Goal: Check status: Check status

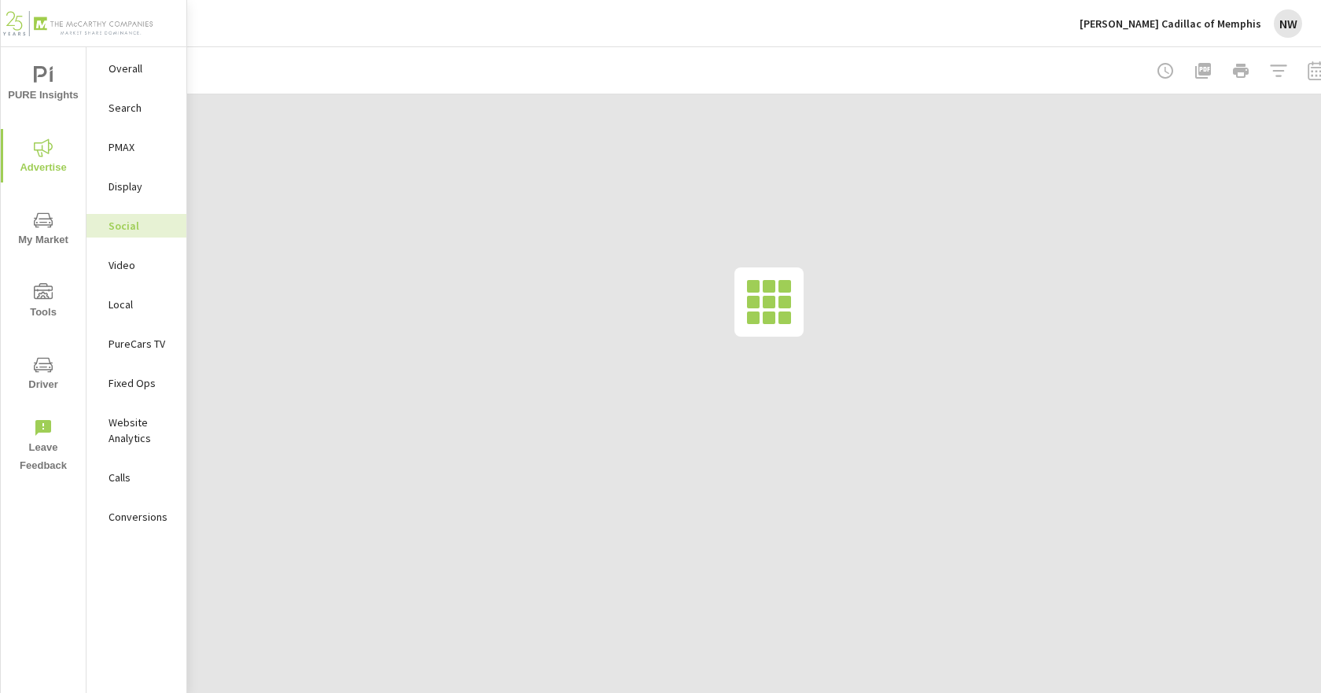
click at [1207, 20] on p "[PERSON_NAME] Cadillac of Memphis" at bounding box center [1171, 24] width 182 height 14
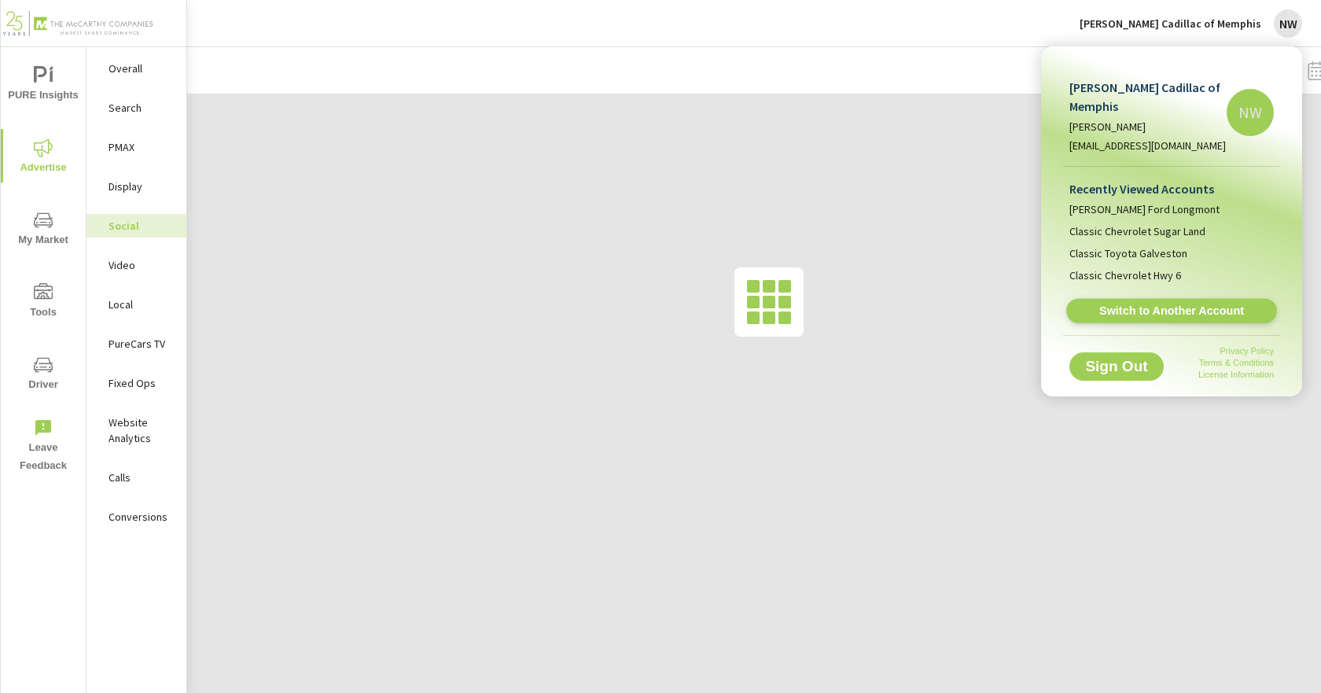
click at [1152, 304] on span "Switch to Another Account" at bounding box center [1171, 311] width 193 height 15
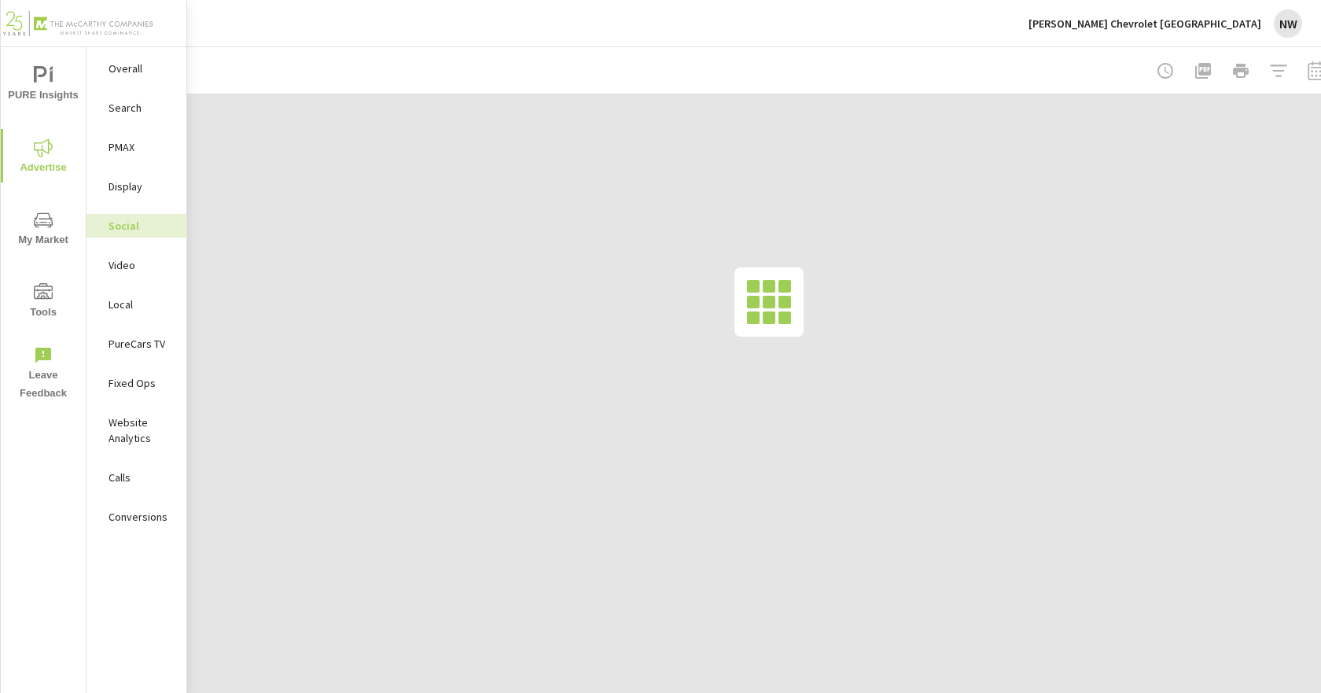
click at [126, 98] on div "Search" at bounding box center [137, 108] width 100 height 24
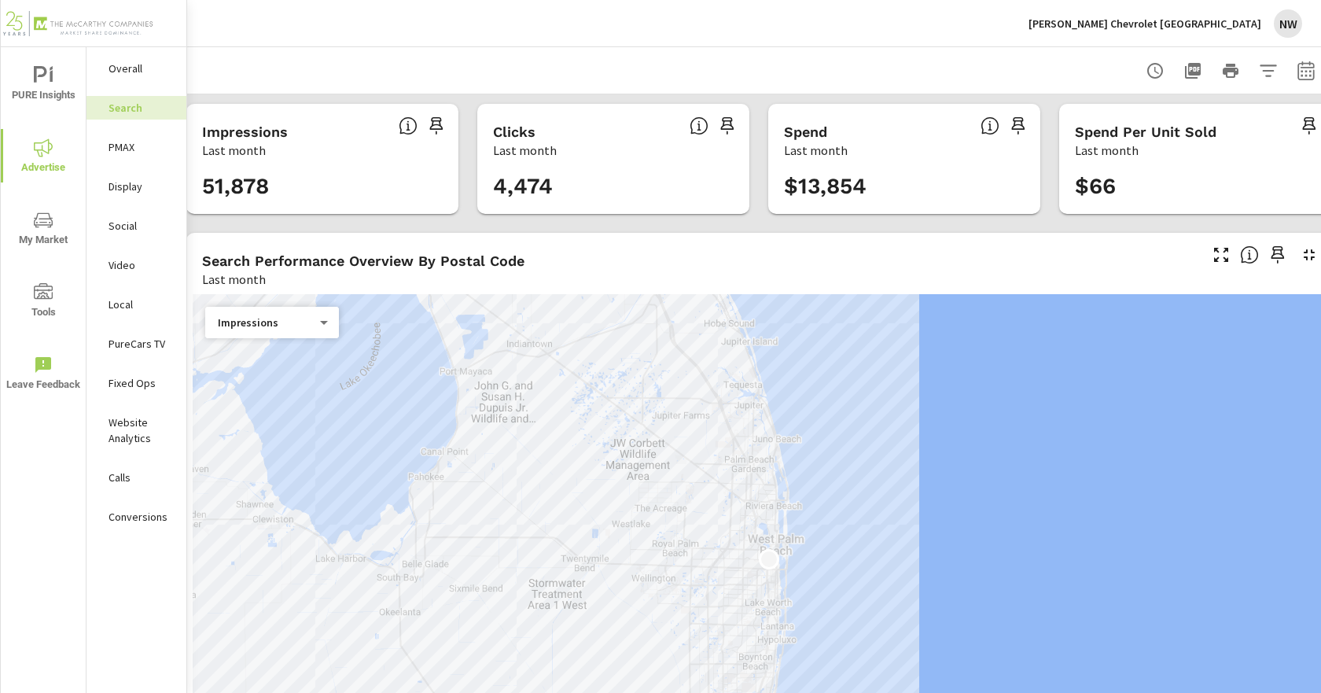
scroll to position [0, 42]
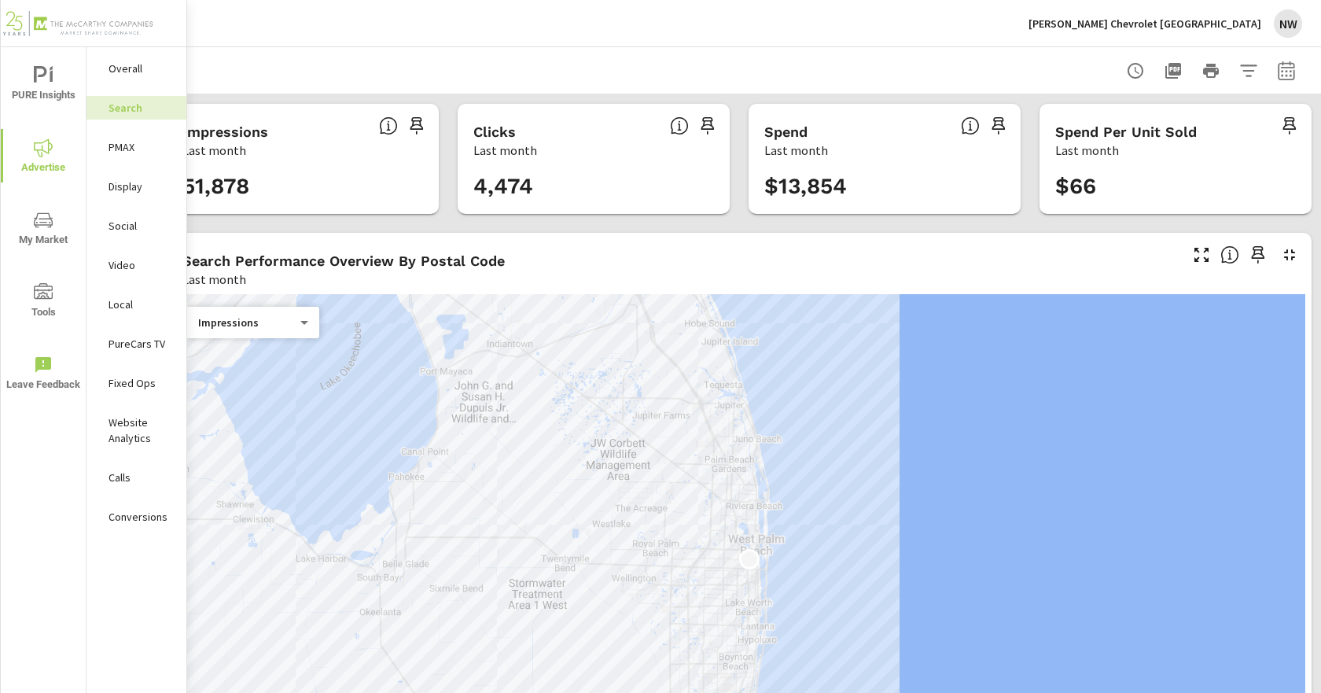
click at [1278, 64] on icon "button" at bounding box center [1286, 70] width 17 height 19
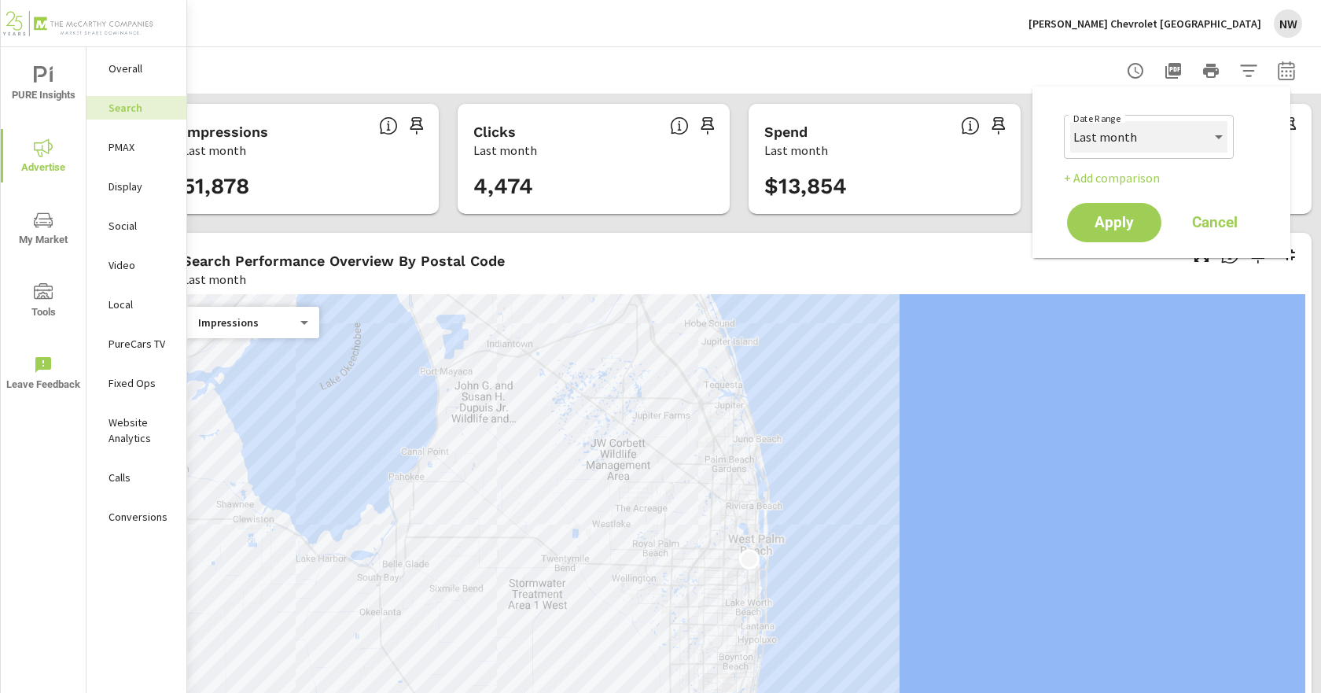
drag, startPoint x: 1144, startPoint y: 132, endPoint x: 1144, endPoint y: 150, distance: 18.1
click at [1144, 132] on select "Custom Yesterday Last week Last 7 days Last 14 days Last 30 days Last 45 days L…" at bounding box center [1149, 136] width 157 height 31
click at [1071, 121] on select "Custom Yesterday Last week Last 7 days Last 14 days Last 30 days Last 45 days L…" at bounding box center [1149, 136] width 157 height 31
click at [1188, 125] on select "Custom Yesterday Last week Last 7 days Last 14 days Last 30 days Last 45 days L…" at bounding box center [1149, 136] width 157 height 31
click at [1071, 121] on select "Custom Yesterday Last week Last 7 days Last 14 days Last 30 days Last 45 days L…" at bounding box center [1149, 136] width 157 height 31
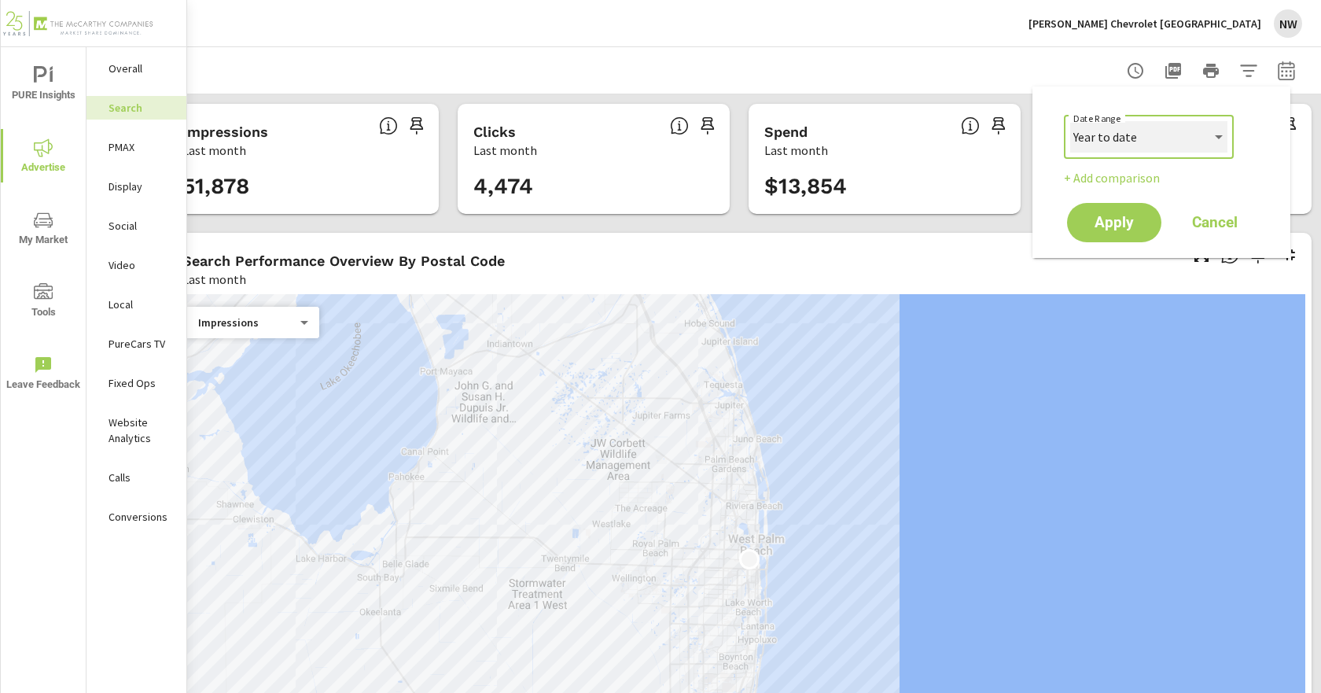
select select "Last 30 days"
click at [1121, 219] on span "Apply" at bounding box center [1114, 223] width 64 height 15
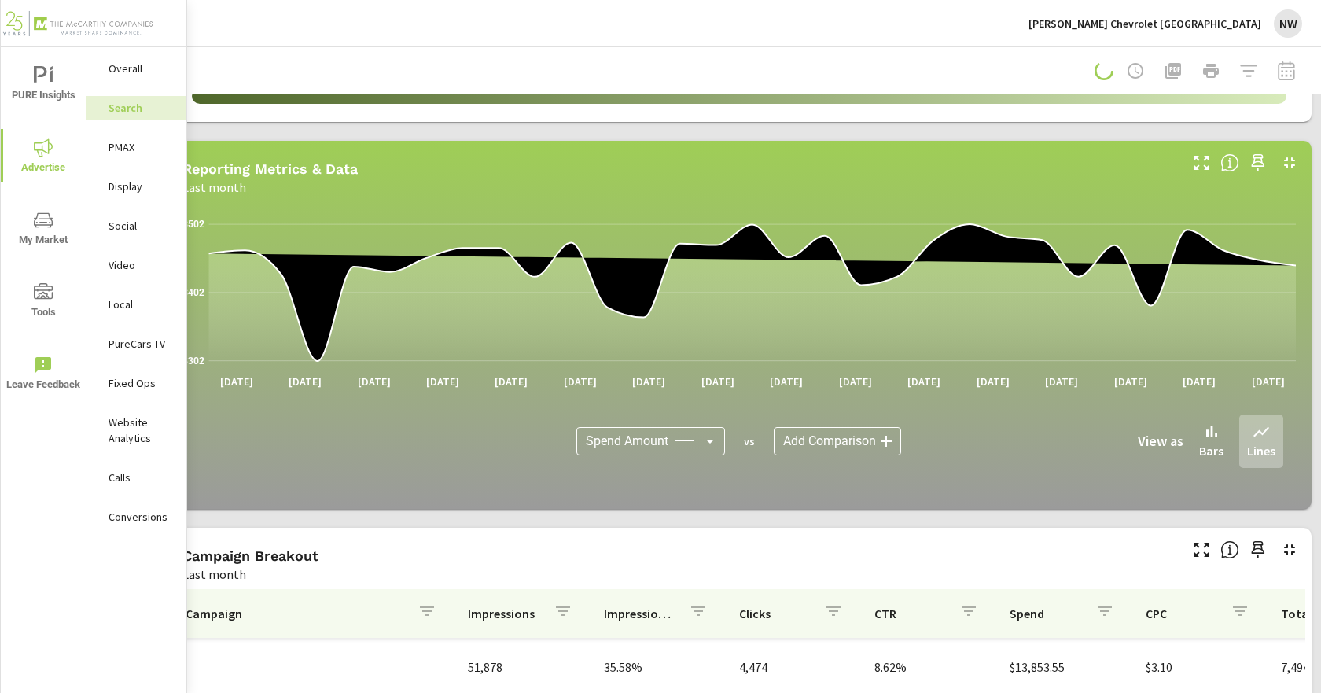
scroll to position [865, 42]
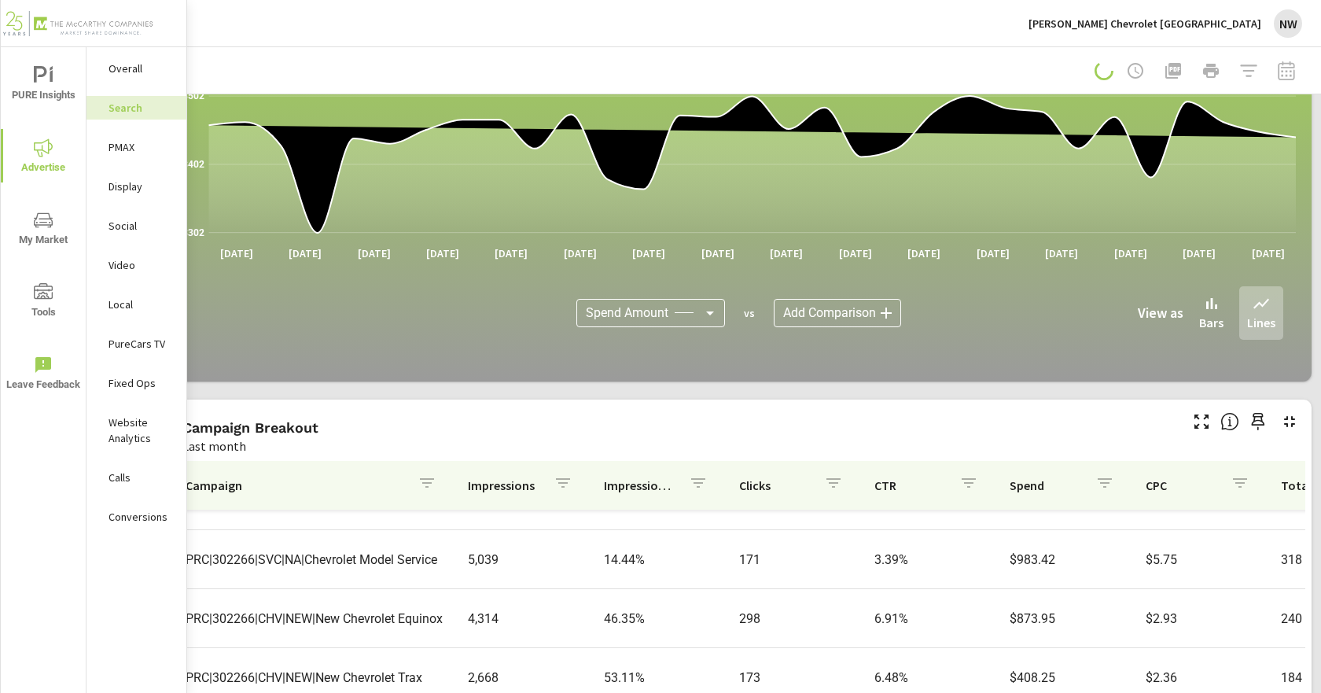
scroll to position [305, 0]
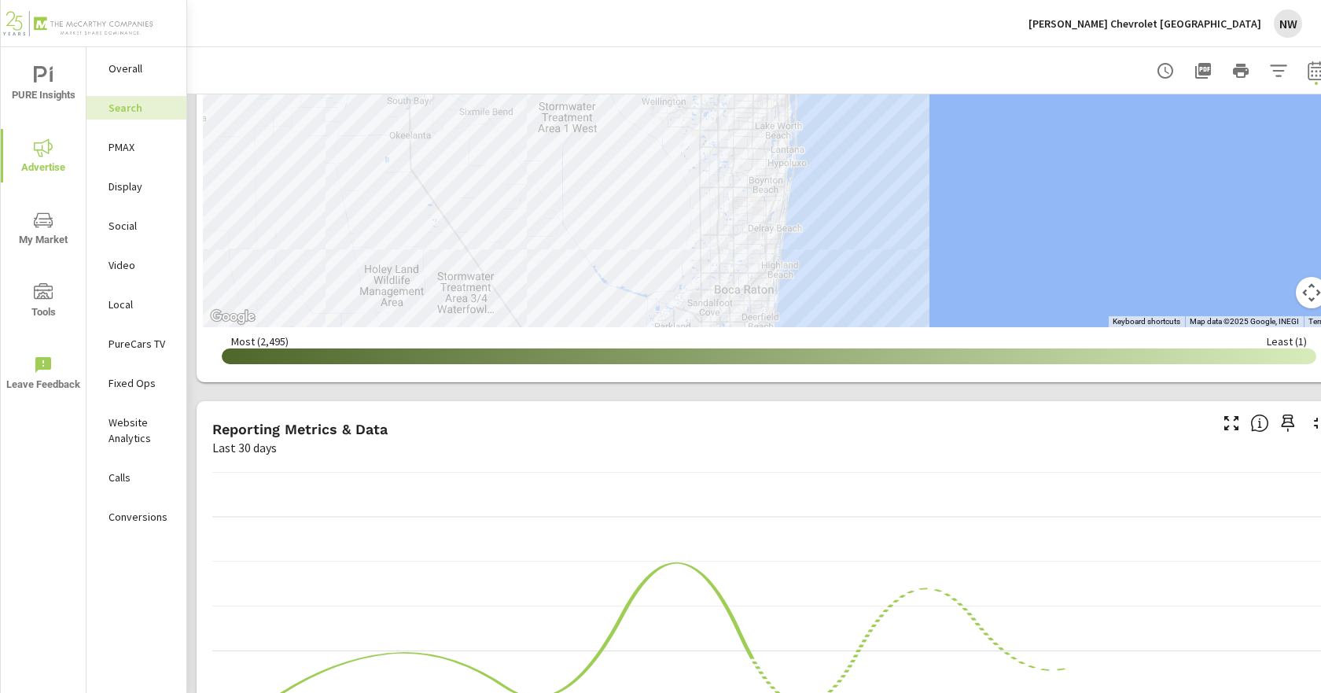
scroll to position [1090, 0]
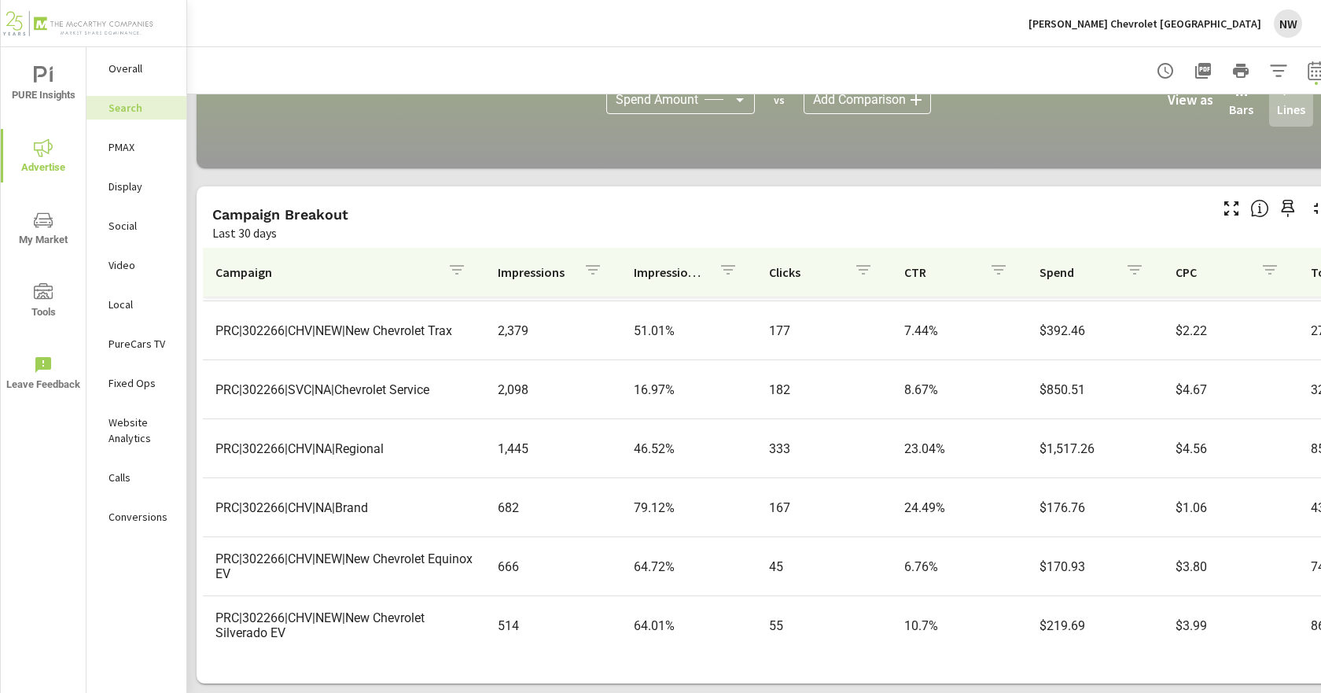
scroll to position [374, 0]
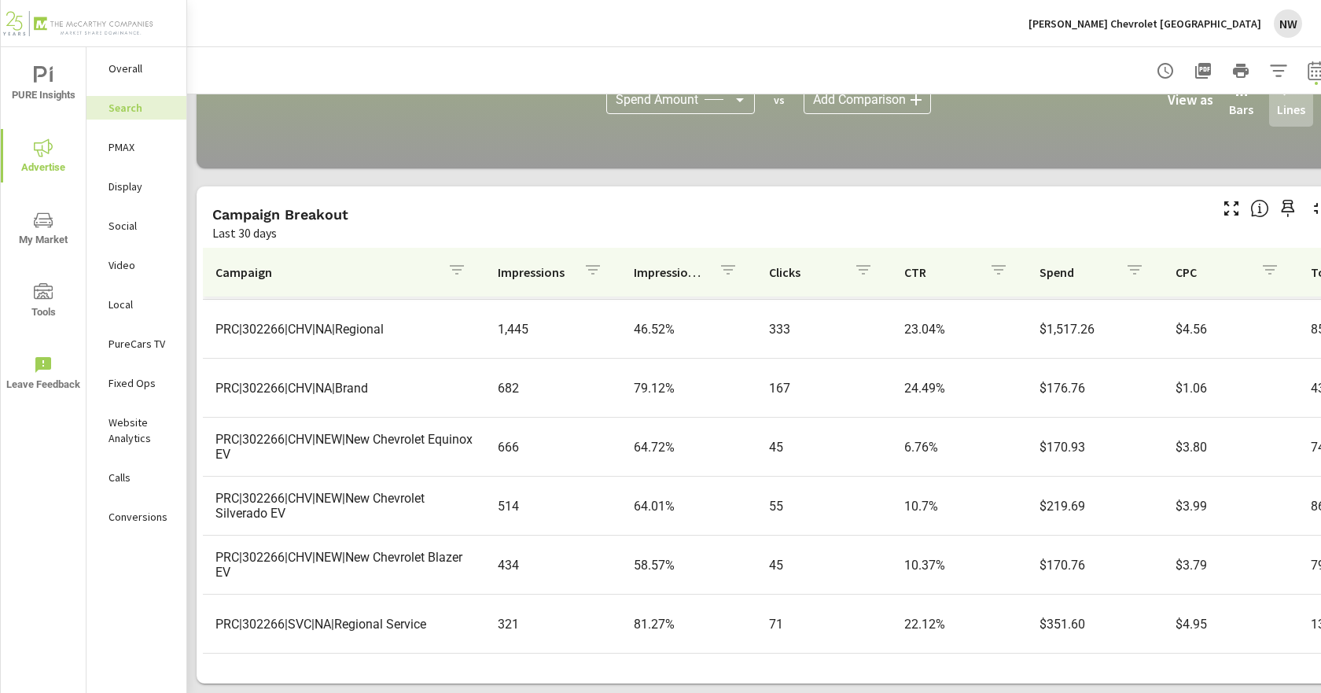
scroll to position [482, 0]
